Goal: Information Seeking & Learning: Learn about a topic

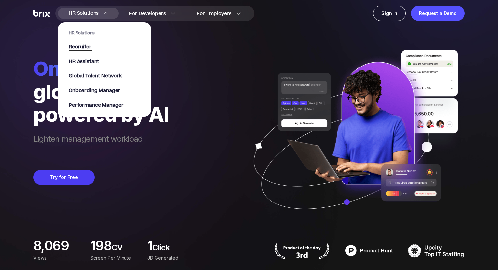
click at [87, 48] on span "Recruiter" at bounding box center [80, 47] width 23 height 8
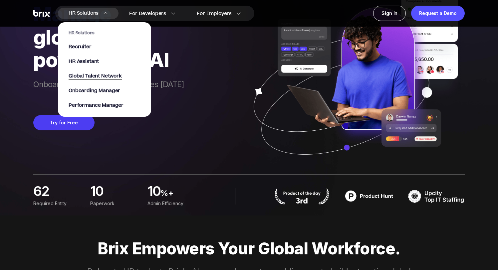
scroll to position [61, 0]
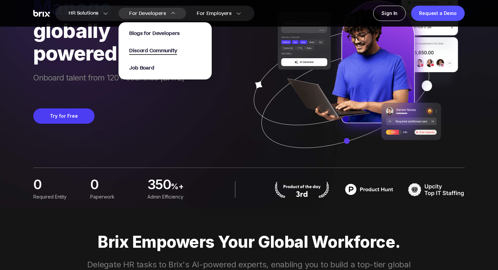
click at [168, 50] on span "Discord Community" at bounding box center [153, 51] width 48 height 8
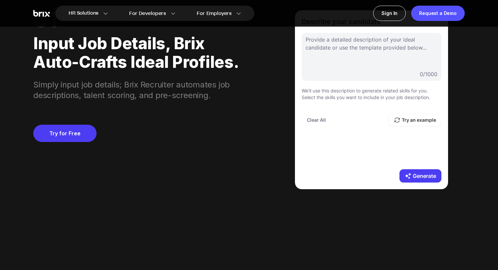
scroll to position [560, 0]
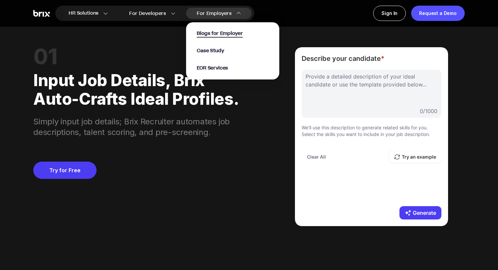
click at [209, 35] on span "Blogs for Employer" at bounding box center [220, 34] width 46 height 8
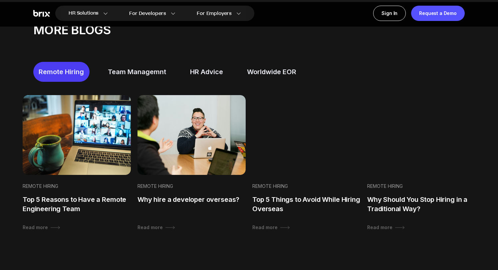
scroll to position [417, 0]
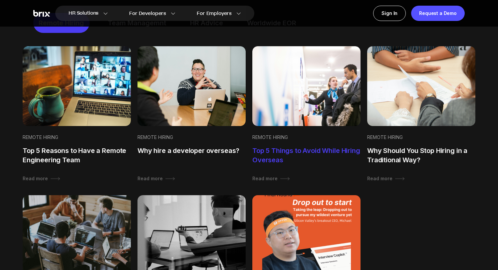
click at [298, 150] on div "Top 5 Things to Avoid While Hiring Overseas" at bounding box center [306, 155] width 108 height 19
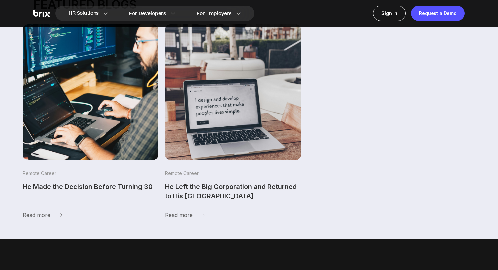
scroll to position [1677, 0]
